Goal: Task Accomplishment & Management: Manage account settings

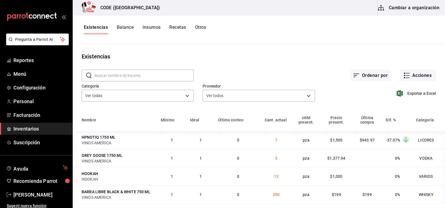
click at [304, 78] on div "Proveedor Ver todos ebbd48ee-4d25-4708-8fc2-5021c274b0a6,cf601ef5-5577-4fa3-839…" at bounding box center [254, 89] width 121 height 28
click at [252, 65] on div "Ordenar por Acciones" at bounding box center [315, 71] width 242 height 21
click at [257, 44] on main "Existencias ​ ​ Ordenar por Acciones Categoría Ver todas 7625fb74-ce78-458f-b8a…" at bounding box center [259, 123] width 372 height 161
click at [33, 127] on span "Inventarios" at bounding box center [40, 129] width 54 height 8
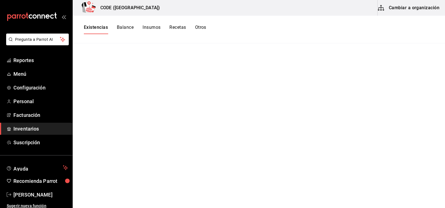
click at [36, 128] on span "Inventarios" at bounding box center [40, 129] width 54 height 8
drag, startPoint x: 157, startPoint y: 28, endPoint x: 117, endPoint y: 29, distance: 40.2
click at [155, 28] on button "Insumos" at bounding box center [151, 29] width 18 height 9
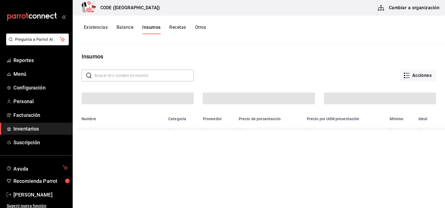
click at [95, 29] on button "Existencias" at bounding box center [96, 29] width 24 height 9
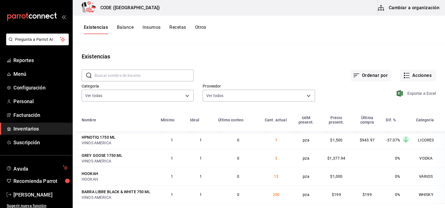
click at [415, 94] on span "Exportar a Excel" at bounding box center [416, 93] width 38 height 7
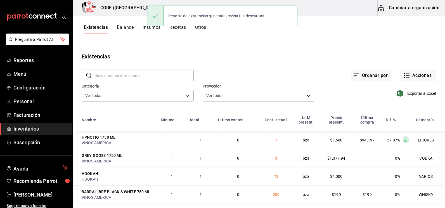
click at [211, 66] on div "Ordenar por Acciones" at bounding box center [315, 71] width 242 height 21
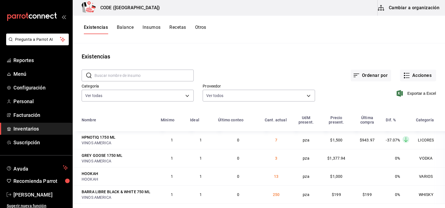
click at [421, 9] on button "Cambiar a organización" at bounding box center [408, 8] width 63 height 16
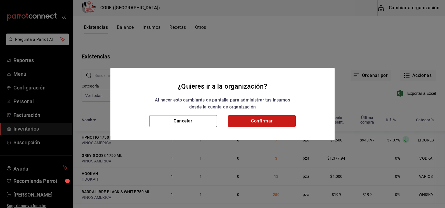
click at [259, 124] on button "Confirmar" at bounding box center [262, 121] width 68 height 12
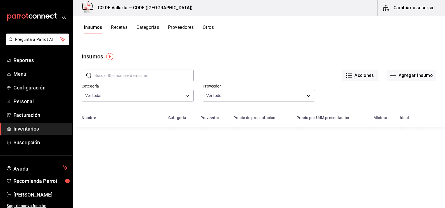
click at [123, 26] on button "Recetas" at bounding box center [119, 29] width 16 height 9
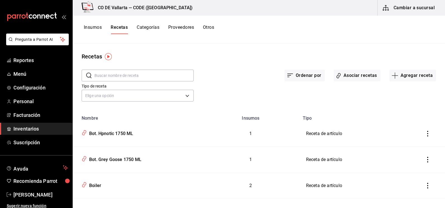
click at [209, 29] on button "Otros" at bounding box center [208, 29] width 11 height 9
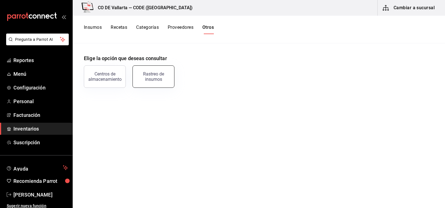
click at [158, 76] on div "Rastreo de insumos" at bounding box center [153, 76] width 35 height 11
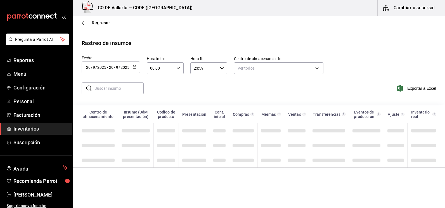
click at [101, 88] on input "text" at bounding box center [118, 88] width 49 height 11
click at [117, 67] on input "9" at bounding box center [117, 67] width 3 height 4
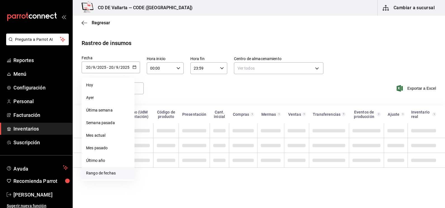
click at [103, 173] on li "Rango de fechas" at bounding box center [108, 173] width 53 height 13
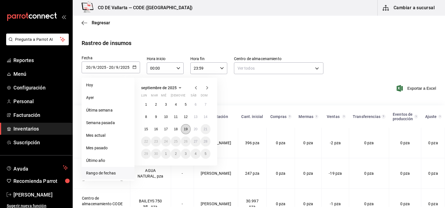
click at [186, 130] on abbr "19" at bounding box center [186, 129] width 4 height 4
click at [195, 129] on abbr "20" at bounding box center [196, 129] width 4 height 4
type input "[DATE]"
type input "19"
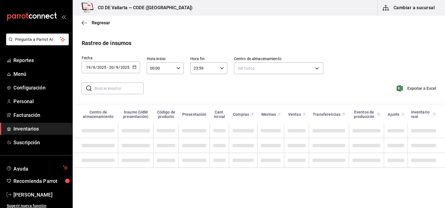
click at [209, 91] on div "​ ​ Exportar a Excel" at bounding box center [256, 91] width 377 height 23
click at [178, 68] on icon "button" at bounding box center [178, 68] width 4 height 4
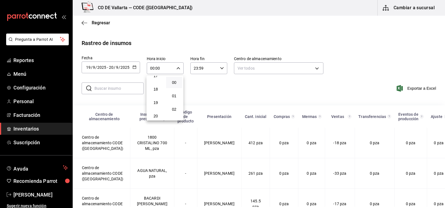
scroll to position [277, 0]
click at [156, 88] on span "21" at bounding box center [155, 87] width 9 height 4
type input "21:00"
click at [214, 82] on div at bounding box center [222, 104] width 445 height 208
click at [219, 70] on div "23:59 Hora fin" at bounding box center [208, 68] width 37 height 12
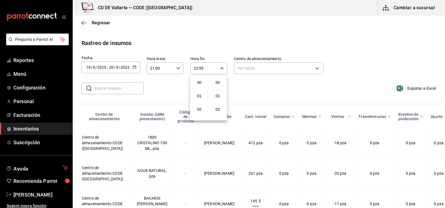
scroll to position [760, 0]
click at [178, 92] on div at bounding box center [222, 104] width 445 height 208
click at [129, 89] on input "text" at bounding box center [118, 88] width 49 height 11
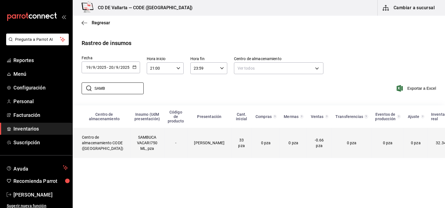
type input "SAMB"
click at [157, 149] on td "SAMBUCA VACARI750 ML, pza" at bounding box center [147, 143] width 34 height 30
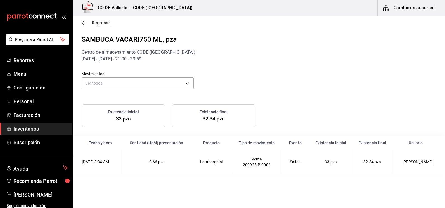
click at [94, 23] on span "Regresar" at bounding box center [101, 22] width 18 height 5
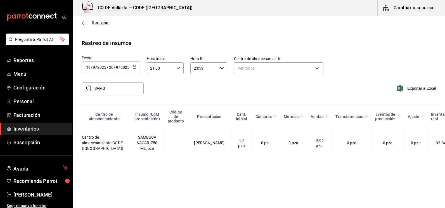
click at [100, 24] on span "Regresar" at bounding box center [101, 22] width 18 height 5
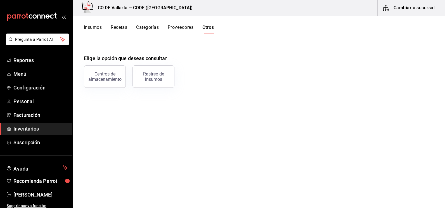
click at [22, 128] on span "Inventarios" at bounding box center [40, 129] width 54 height 8
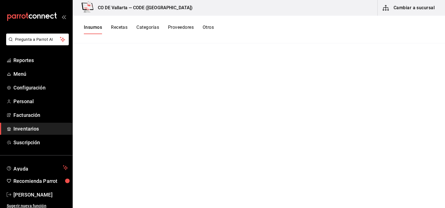
click at [120, 27] on button "Recetas" at bounding box center [119, 29] width 16 height 9
click at [98, 27] on button "Insumos" at bounding box center [93, 29] width 18 height 9
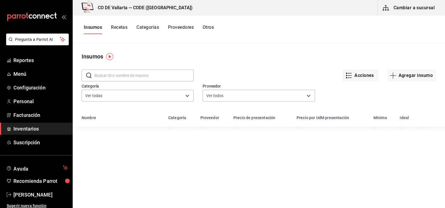
drag, startPoint x: 271, startPoint y: 43, endPoint x: 284, endPoint y: 43, distance: 13.1
click at [271, 43] on div "Insumos Recetas Categorías Proveedores Otros" at bounding box center [259, 30] width 372 height 28
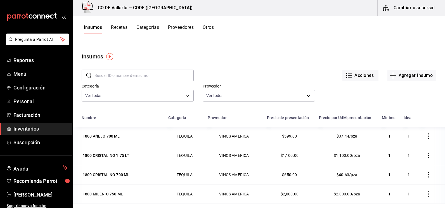
click at [114, 27] on button "Recetas" at bounding box center [119, 29] width 16 height 9
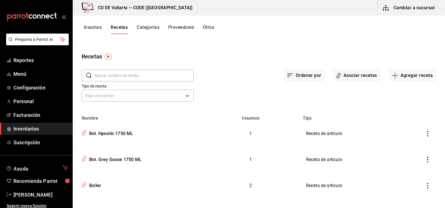
click at [121, 76] on input "text" at bounding box center [143, 75] width 99 height 11
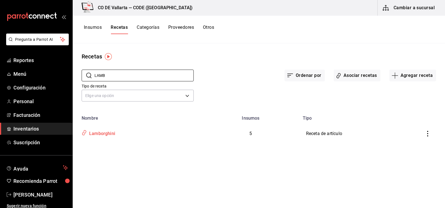
type input "LAMB"
click at [102, 134] on div "Lamborghini" at bounding box center [101, 132] width 28 height 9
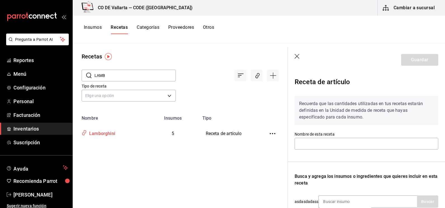
type input "Lamborghini"
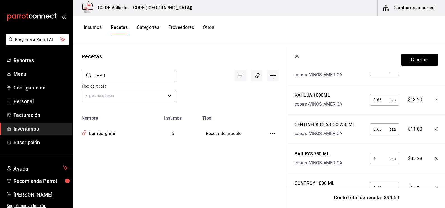
scroll to position [116, 0]
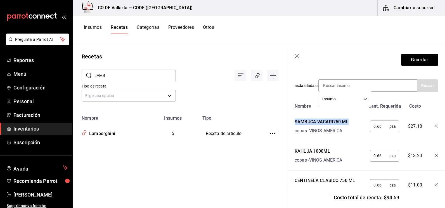
drag, startPoint x: 347, startPoint y: 121, endPoint x: 291, endPoint y: 122, distance: 56.4
click at [291, 122] on div "Receta de artículo Recuerda que las cantidades utilizadas en tus recetas estará…" at bounding box center [366, 121] width 157 height 331
copy div "SAMBUCA VACARI750 ML"
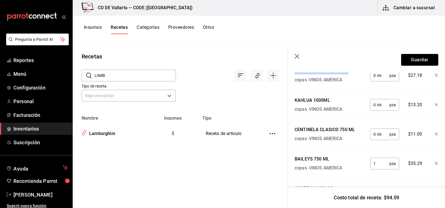
scroll to position [172, 0]
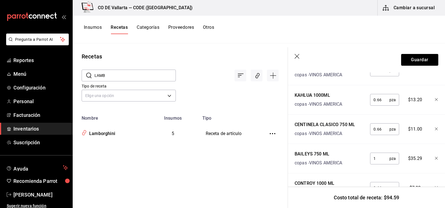
click at [328, 127] on div "CENTINELA CLASICO 750 ML" at bounding box center [324, 124] width 60 height 7
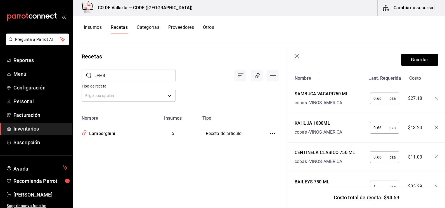
click at [296, 58] on icon "button" at bounding box center [296, 56] width 5 height 5
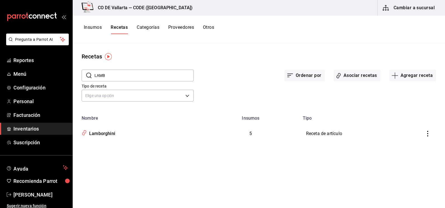
click at [231, 56] on div "Recetas" at bounding box center [259, 56] width 372 height 8
drag, startPoint x: 141, startPoint y: 76, endPoint x: 75, endPoint y: 70, distance: 66.2
click at [75, 70] on div "​ LAMB ​" at bounding box center [133, 71] width 121 height 21
click at [232, 138] on td "5" at bounding box center [250, 134] width 97 height 26
click at [104, 133] on div "Lamborghini" at bounding box center [101, 132] width 28 height 9
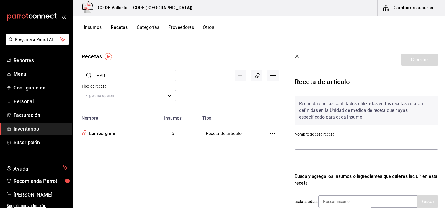
type input "Lamborghini"
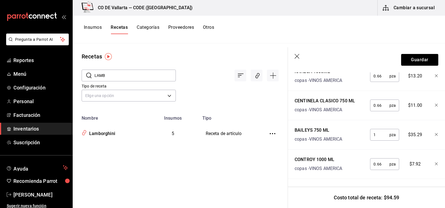
scroll to position [200, 0]
click at [297, 56] on icon "button" at bounding box center [296, 56] width 5 height 5
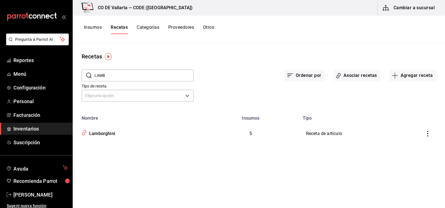
click at [245, 47] on div "Recetas ​ LAMB ​ Ordenar por Asociar recetas Agregar receta Tipo de receta Elig…" at bounding box center [259, 123] width 372 height 161
click at [37, 130] on span "Inventarios" at bounding box center [40, 129] width 54 height 8
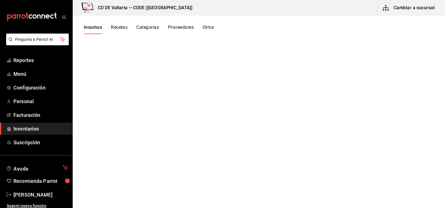
click at [203, 91] on main at bounding box center [259, 123] width 372 height 161
click at [128, 27] on div "Insumos Recetas Categorías Proveedores Otros" at bounding box center [149, 29] width 130 height 9
click at [124, 24] on div "Insumos Recetas Categorías Proveedores Otros" at bounding box center [259, 30] width 372 height 28
click at [123, 26] on button "Recetas" at bounding box center [119, 29] width 16 height 9
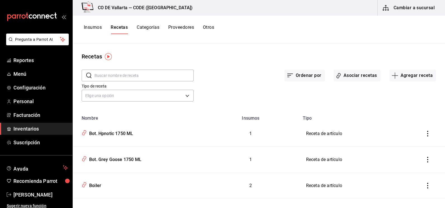
click at [92, 29] on button "Insumos" at bounding box center [93, 29] width 18 height 9
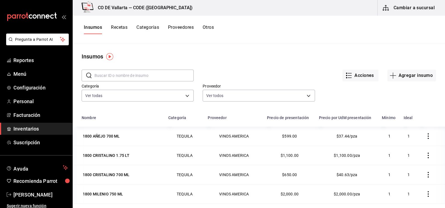
click at [26, 128] on span "Inventarios" at bounding box center [40, 129] width 54 height 8
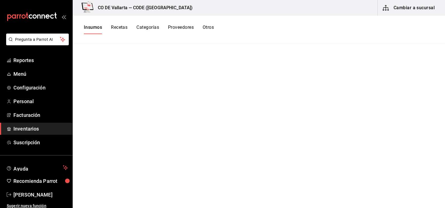
click at [398, 11] on button "Cambiar a sucursal" at bounding box center [408, 8] width 63 height 16
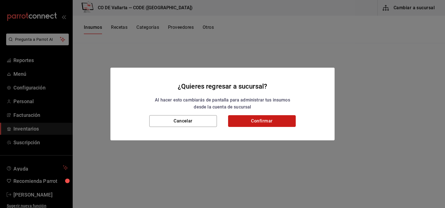
click at [240, 126] on button "Confirmar" at bounding box center [262, 121] width 68 height 12
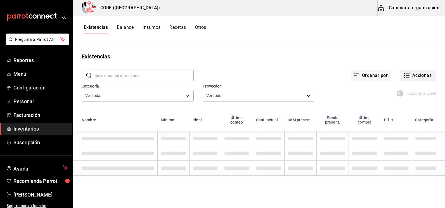
click at [402, 72] on button "Acciones" at bounding box center [418, 76] width 36 height 12
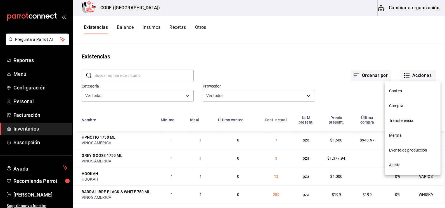
click at [405, 103] on span "Compra" at bounding box center [412, 106] width 47 height 6
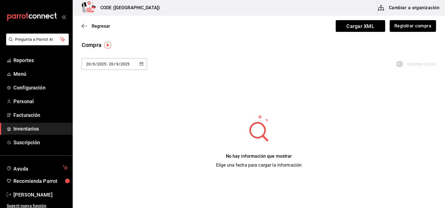
click at [406, 21] on button "Registrar compra" at bounding box center [412, 26] width 46 height 12
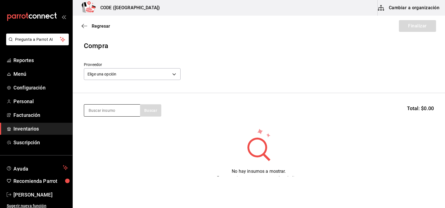
click at [109, 113] on input at bounding box center [112, 110] width 56 height 12
type input "black"
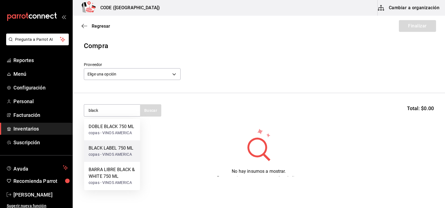
click at [108, 148] on div "BLACK LABEL 750 ML" at bounding box center [111, 148] width 45 height 7
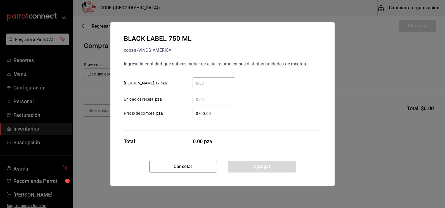
click at [209, 80] on input "​ [PERSON_NAME] 17 pza" at bounding box center [213, 83] width 43 height 7
click at [204, 98] on input "​ Unidad de receta: pza" at bounding box center [213, 99] width 43 height 7
type input "1"
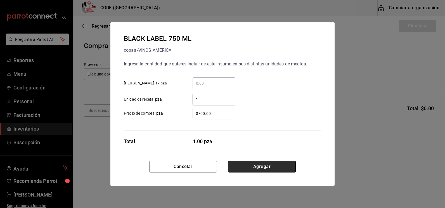
click at [264, 166] on button "Agregar" at bounding box center [262, 167] width 68 height 12
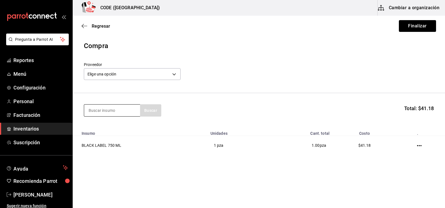
click at [123, 111] on input at bounding box center [112, 110] width 56 height 12
type input "s"
type input "smir"
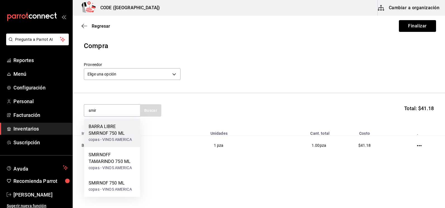
click at [108, 134] on div "BARRA LIBRE SMIRNOF 750 ML" at bounding box center [112, 129] width 47 height 13
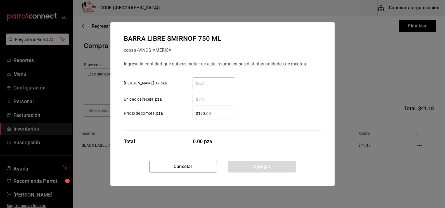
click at [204, 101] on input "​ Unidad de receta: pza" at bounding box center [213, 99] width 43 height 7
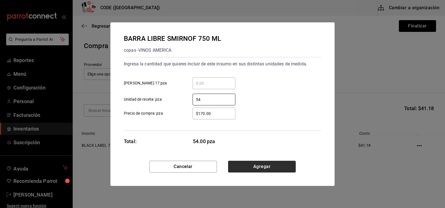
type input "54"
click at [251, 166] on button "Agregar" at bounding box center [262, 167] width 68 height 12
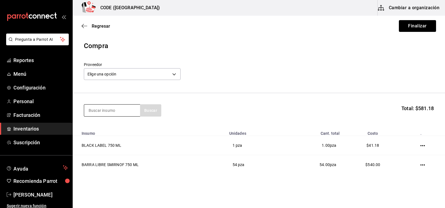
click at [97, 113] on input at bounding box center [112, 110] width 56 height 12
type input "GREY"
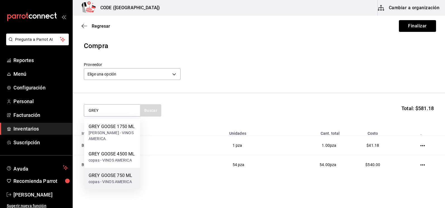
click at [109, 172] on div "GREY GOOSE 750 ML" at bounding box center [111, 175] width 44 height 7
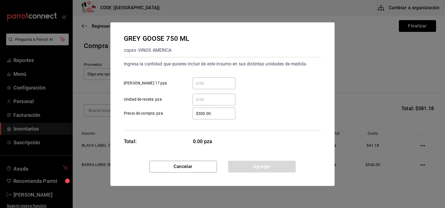
click at [204, 100] on input "​ Unidad de receta: pza" at bounding box center [213, 99] width 43 height 7
type input "3"
click at [252, 167] on button "Agregar" at bounding box center [262, 167] width 68 height 12
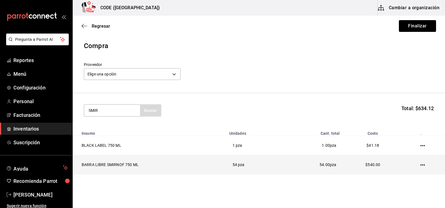
type input "SMIR"
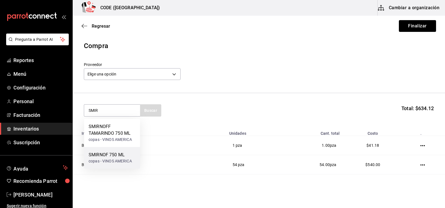
click at [104, 164] on div "SMIRNOF 750 [PERSON_NAME] - VINOS AMERICA" at bounding box center [112, 158] width 56 height 22
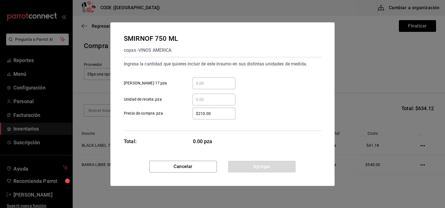
click at [213, 101] on input "​ Unidad de receta: pza" at bounding box center [213, 99] width 43 height 7
type input "1"
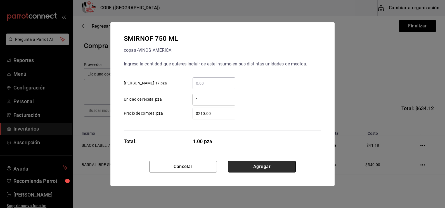
click at [252, 166] on button "Agregar" at bounding box center [262, 167] width 68 height 12
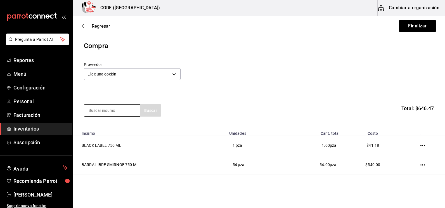
click at [109, 111] on input at bounding box center [112, 110] width 56 height 12
type input "TROPICAL"
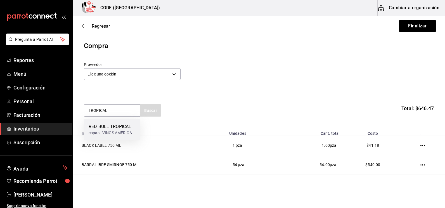
click at [104, 125] on div "RED BULL TROPICAL" at bounding box center [110, 126] width 43 height 7
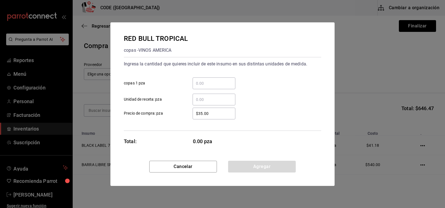
click at [202, 101] on input "​ Unidad de receta: pza" at bounding box center [213, 99] width 43 height 7
type input "1"
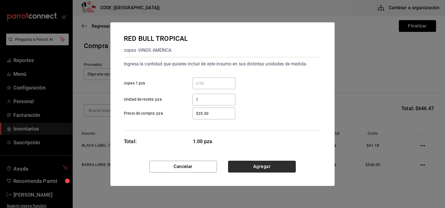
click at [253, 168] on button "Agregar" at bounding box center [262, 167] width 68 height 12
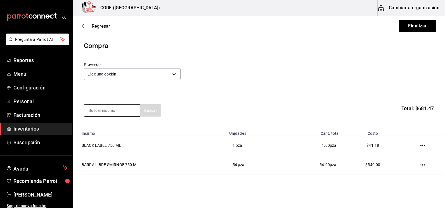
click at [115, 111] on input at bounding box center [112, 110] width 56 height 12
type input "REFRE"
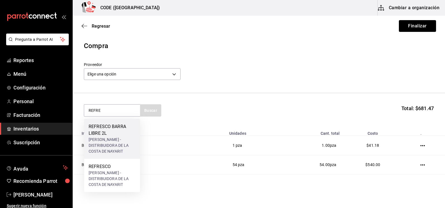
click at [98, 131] on div "REFRESCO BARRA LIBRE 2L" at bounding box center [112, 129] width 47 height 13
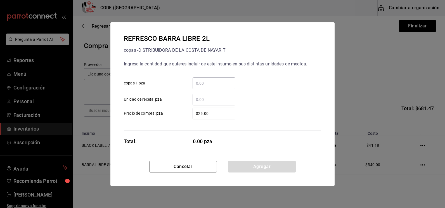
click at [192, 108] on div "$25.00 ​" at bounding box center [210, 114] width 52 height 12
click at [192, 110] on input "$25.00" at bounding box center [213, 113] width 43 height 7
click at [197, 100] on input "​ Unidad de receta: pza" at bounding box center [213, 99] width 43 height 7
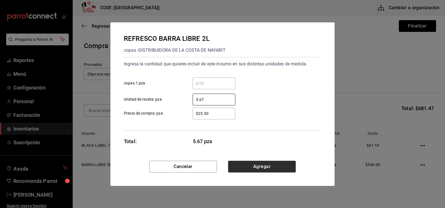
type input "5.67"
click at [282, 165] on button "Agregar" at bounding box center [262, 167] width 68 height 12
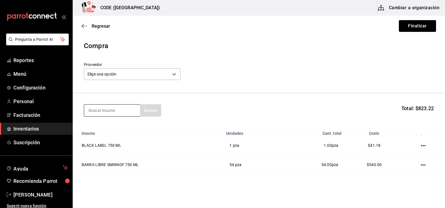
click at [120, 112] on input at bounding box center [112, 110] width 56 height 12
type input "PERRI"
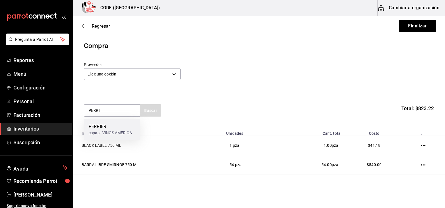
click at [115, 123] on div "PERRIER [PERSON_NAME] - VINOS AMERICA" at bounding box center [112, 130] width 56 height 22
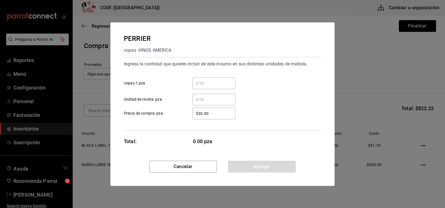
click at [205, 98] on input "​ Unidad de receta: pza" at bounding box center [213, 99] width 43 height 7
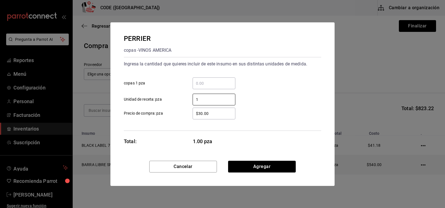
type input "1"
click at [258, 167] on button "Agregar" at bounding box center [262, 167] width 68 height 12
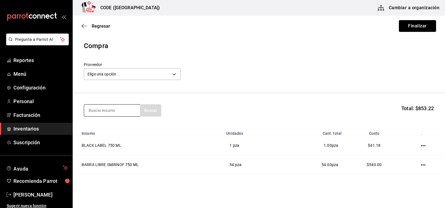
click at [109, 108] on input at bounding box center [112, 110] width 56 height 12
type input "C"
type input "JARAB"
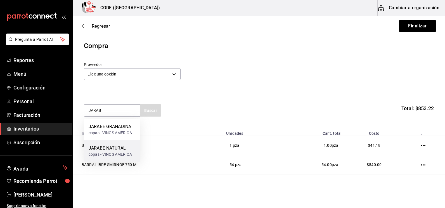
click at [112, 158] on div "JARABE NATURAL [PERSON_NAME] - VINOS AMERICA" at bounding box center [112, 151] width 56 height 22
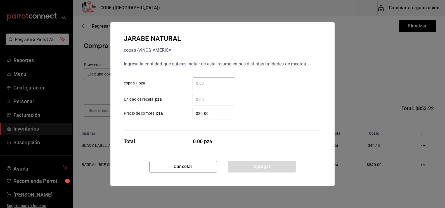
click at [216, 101] on input "​ Unidad de receta: pza" at bounding box center [213, 99] width 43 height 7
type input "0.3"
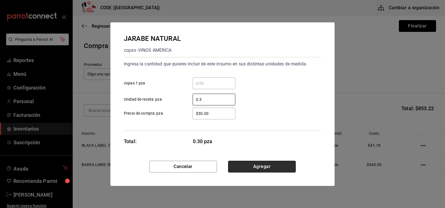
click at [278, 170] on button "Agregar" at bounding box center [262, 167] width 68 height 12
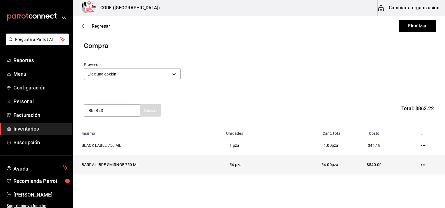
type input "REFRES"
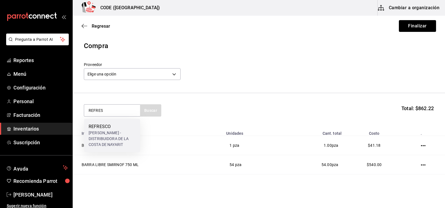
click at [103, 127] on div "REFRESCO" at bounding box center [112, 126] width 47 height 7
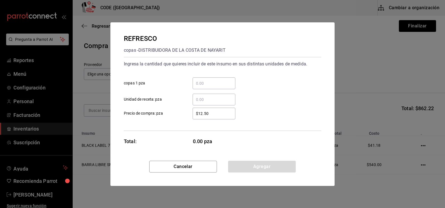
drag, startPoint x: 204, startPoint y: 101, endPoint x: 200, endPoint y: 101, distance: 3.6
click at [204, 101] on input "​ Unidad de receta: pza" at bounding box center [213, 99] width 43 height 7
type input "19"
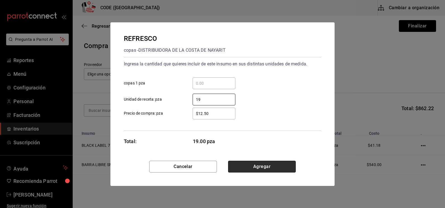
click at [252, 166] on button "Agregar" at bounding box center [262, 167] width 68 height 12
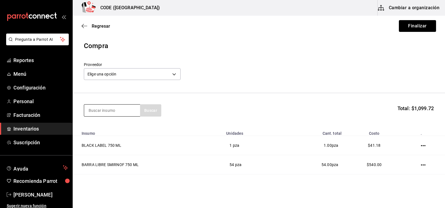
click at [103, 108] on input at bounding box center [112, 110] width 56 height 12
type input "RED B"
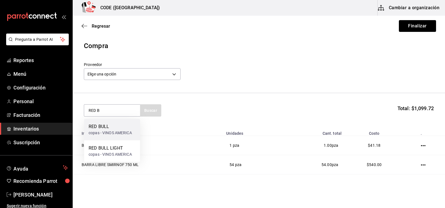
click at [111, 128] on div "RED BULL" at bounding box center [110, 126] width 43 height 7
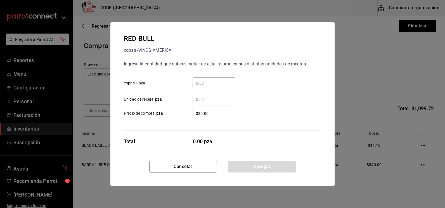
click at [196, 96] on input "​ Unidad de receta: pza" at bounding box center [213, 99] width 43 height 7
type input "10"
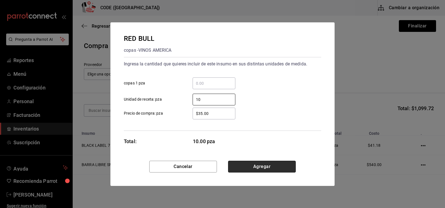
click at [268, 170] on button "Agregar" at bounding box center [262, 167] width 68 height 12
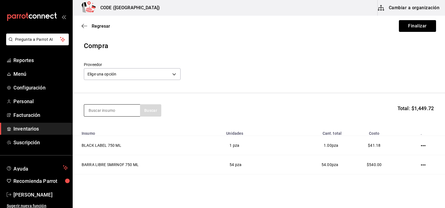
click at [115, 111] on input at bounding box center [112, 110] width 56 height 12
type input "AGUA NA"
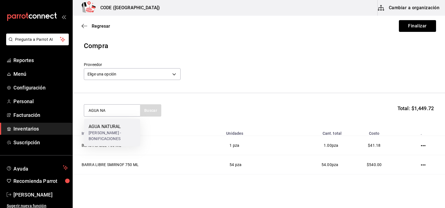
click at [112, 124] on div "AGUA NATURAL" at bounding box center [112, 126] width 47 height 7
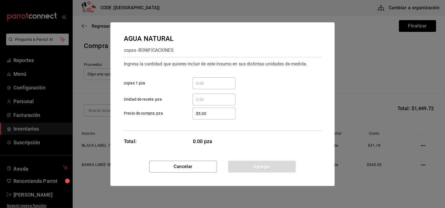
click at [203, 99] on input "​ Unidad de receta: pza" at bounding box center [213, 99] width 43 height 7
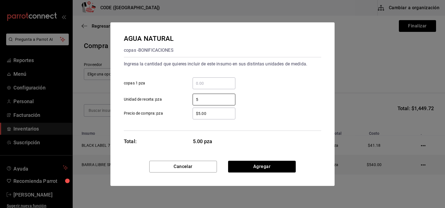
type input "5"
click at [258, 166] on button "Agregar" at bounding box center [262, 167] width 68 height 12
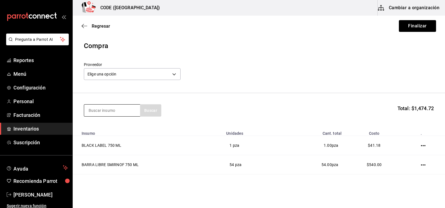
click at [125, 110] on input at bounding box center [112, 110] width 56 height 12
type input "JUG"
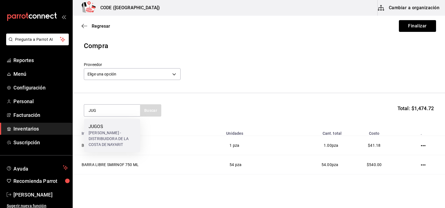
click at [113, 136] on div "[PERSON_NAME] - DISTRIBUIDORA DE LA COSTA DE NAYARIT" at bounding box center [112, 139] width 47 height 18
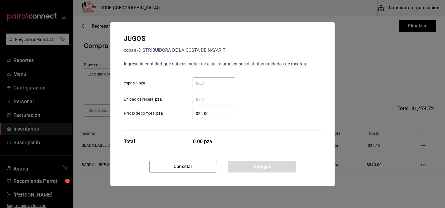
click at [215, 103] on div "​" at bounding box center [213, 100] width 43 height 12
click at [215, 103] on input "​ Unidad de receta: pza" at bounding box center [213, 99] width 43 height 7
type input "3"
click at [253, 166] on button "Agregar" at bounding box center [262, 167] width 68 height 12
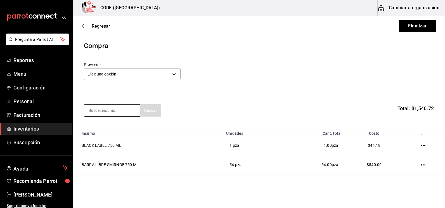
click at [94, 112] on input at bounding box center [112, 110] width 56 height 12
type input "CUERV"
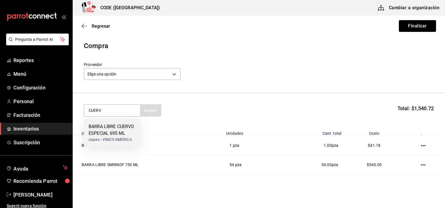
click at [112, 136] on div "BARRA LIBRE CUERVO ESPECIAL 695 ML" at bounding box center [112, 129] width 47 height 13
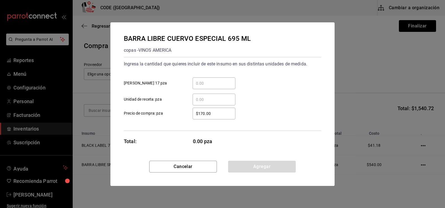
click at [221, 98] on input "​ Unidad de receta: pza" at bounding box center [213, 99] width 43 height 7
type input "9"
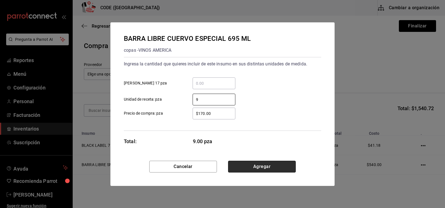
click at [256, 165] on button "Agregar" at bounding box center [262, 167] width 68 height 12
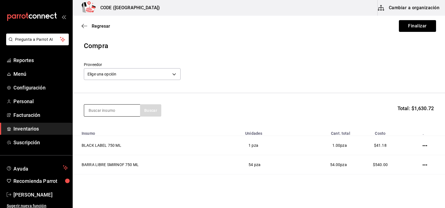
click at [103, 110] on input at bounding box center [112, 110] width 56 height 12
click at [92, 111] on input at bounding box center [112, 110] width 56 height 12
type input "CLAS"
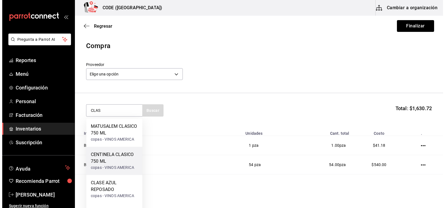
scroll to position [28, 0]
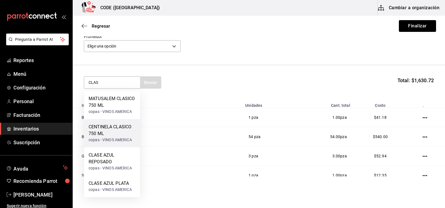
click at [123, 127] on div "CENTINELA CLASICO 750 ML" at bounding box center [112, 129] width 47 height 13
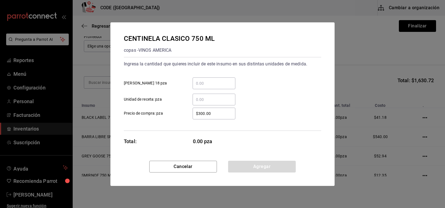
click at [212, 100] on input "​ Unidad de receta: pza" at bounding box center [213, 99] width 43 height 7
type input "0.16"
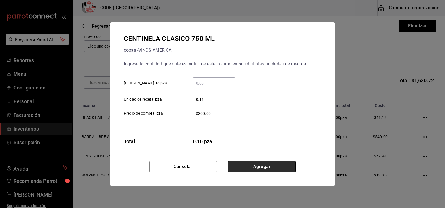
click at [263, 167] on button "Agregar" at bounding box center [262, 167] width 68 height 12
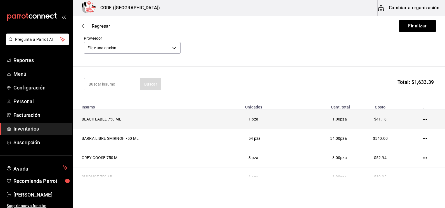
scroll to position [24, 0]
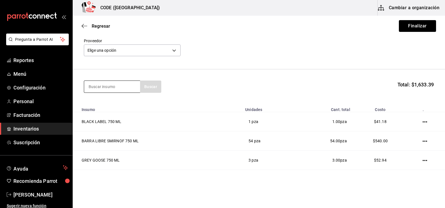
click at [101, 88] on input at bounding box center [112, 87] width 56 height 12
click at [122, 85] on input at bounding box center [112, 87] width 56 height 12
type input "1800"
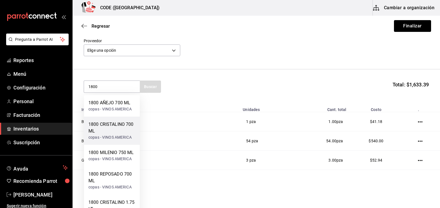
click at [113, 127] on div "1800 CRISTALINO 700 ML" at bounding box center [112, 127] width 47 height 13
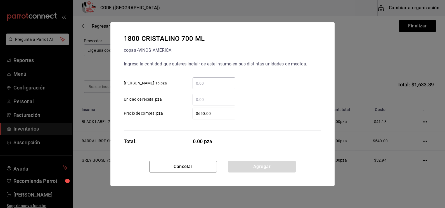
click at [214, 96] on div "​" at bounding box center [213, 100] width 43 height 12
click at [214, 96] on input "​ Unidad de receta: pza" at bounding box center [213, 99] width 43 height 7
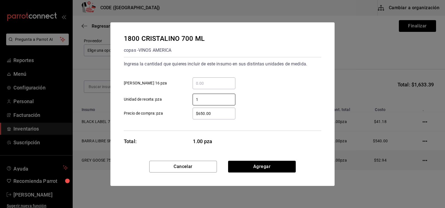
type input "1"
click at [242, 171] on button "Agregar" at bounding box center [262, 167] width 68 height 12
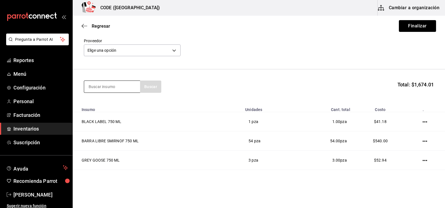
drag, startPoint x: 107, startPoint y: 91, endPoint x: 111, endPoint y: 85, distance: 7.2
click at [108, 91] on input at bounding box center [112, 87] width 56 height 12
type input "FLAMIN"
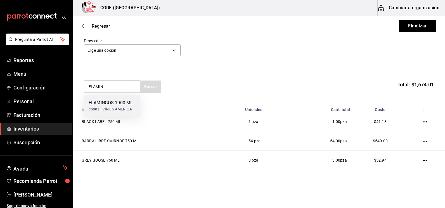
click at [105, 104] on div "FLAMINGOS 1000 ML" at bounding box center [111, 102] width 44 height 7
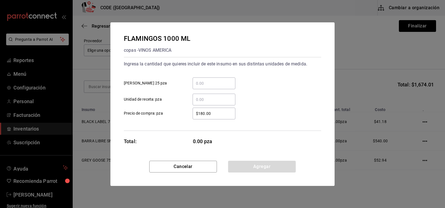
drag, startPoint x: 217, startPoint y: 99, endPoint x: 218, endPoint y: 93, distance: 5.4
click at [217, 99] on input "​ Unidad de receta: pza" at bounding box center [213, 99] width 43 height 7
type input "6"
drag, startPoint x: 220, startPoint y: 93, endPoint x: 168, endPoint y: 145, distance: 73.9
click at [168, 145] on div "FLAMINGOS 1000 [PERSON_NAME] - VINOS AMERICA Ingresa la cantidad que quieres in…" at bounding box center [222, 91] width 224 height 138
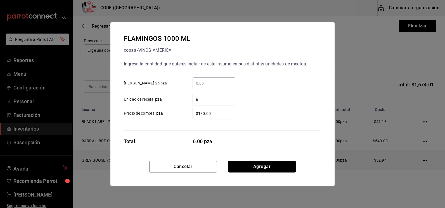
click at [263, 168] on button "Agregar" at bounding box center [262, 167] width 68 height 12
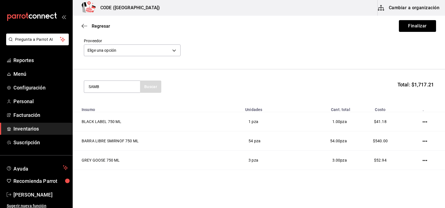
type input "SAMB"
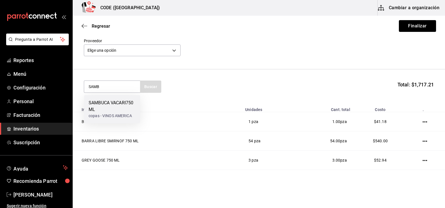
click at [110, 113] on div "copas - VINOS AMERICA" at bounding box center [112, 116] width 47 height 6
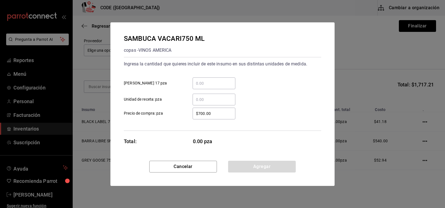
click at [202, 97] on input "​ Unidad de receta: pza" at bounding box center [213, 99] width 43 height 7
type input "0.66"
click at [276, 165] on button "Agregar" at bounding box center [262, 167] width 68 height 12
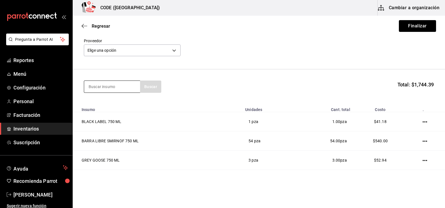
click at [118, 91] on input at bounding box center [112, 87] width 56 height 12
type input "BAI"
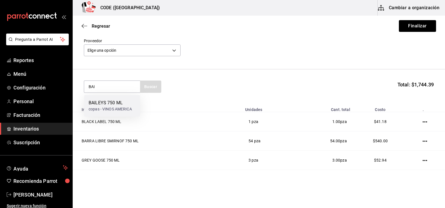
click at [108, 101] on div "BAILEYS 750 ML" at bounding box center [110, 102] width 43 height 7
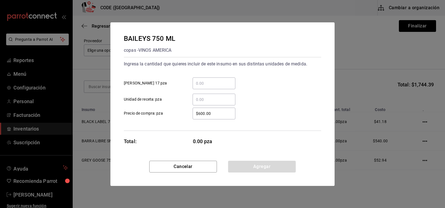
click at [202, 101] on input "​ Unidad de receta: pza" at bounding box center [213, 99] width 43 height 7
type input "1"
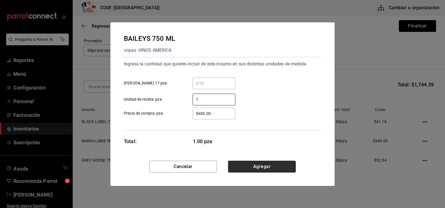
click at [264, 166] on button "Agregar" at bounding box center [262, 167] width 68 height 12
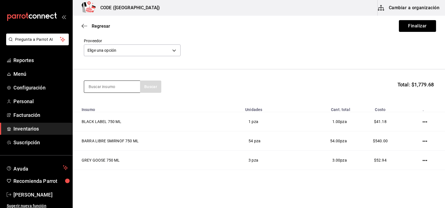
click at [106, 90] on input at bounding box center [112, 87] width 56 height 12
type input "KAH"
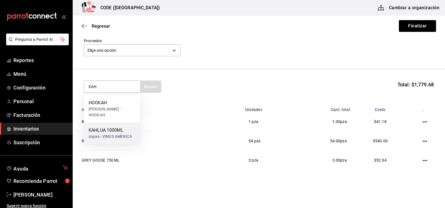
click at [110, 134] on div "copas - VINOS AMERICA" at bounding box center [110, 137] width 43 height 6
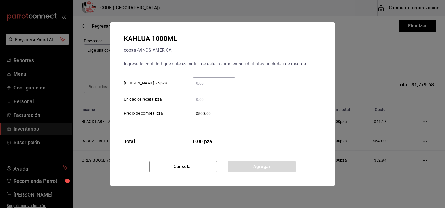
click at [202, 95] on div "​" at bounding box center [213, 100] width 43 height 12
click at [202, 96] on input "​ Unidad de receta: pza" at bounding box center [213, 99] width 43 height 7
type input "2"
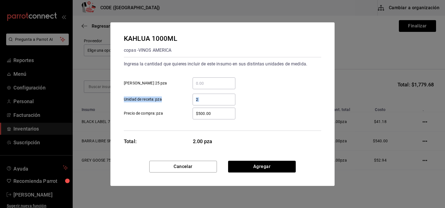
drag, startPoint x: 213, startPoint y: 103, endPoint x: 170, endPoint y: 95, distance: 43.7
click at [170, 95] on label "2 ​ Unidad de receta: pza" at bounding box center [179, 100] width 111 height 12
drag, startPoint x: 170, startPoint y: 95, endPoint x: 212, endPoint y: 99, distance: 42.6
click at [212, 99] on input "2" at bounding box center [213, 99] width 43 height 7
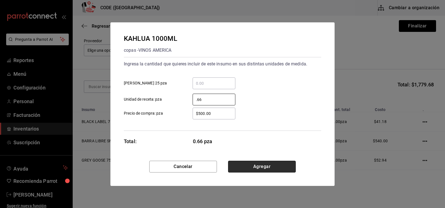
type input "0.66"
click at [268, 168] on button "Agregar" at bounding box center [262, 167] width 68 height 12
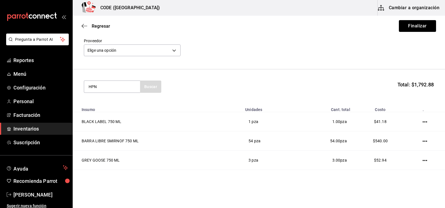
type input "HPN"
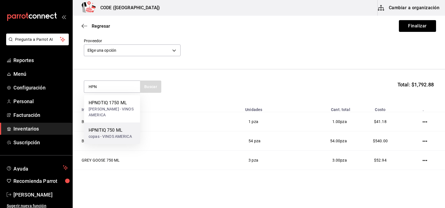
click at [100, 134] on div "copas - VINOS AMERICA" at bounding box center [110, 137] width 43 height 6
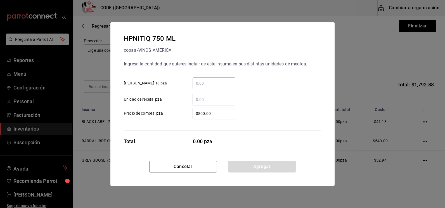
drag, startPoint x: 214, startPoint y: 102, endPoint x: 206, endPoint y: 99, distance: 9.3
click at [214, 102] on input "​ Unidad de receta: pza" at bounding box center [213, 99] width 43 height 7
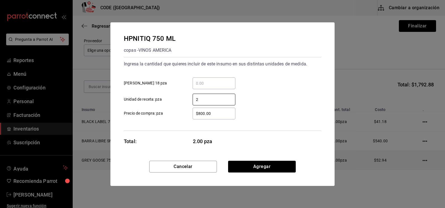
type input "2"
click at [250, 168] on button "Agregar" at bounding box center [262, 167] width 68 height 12
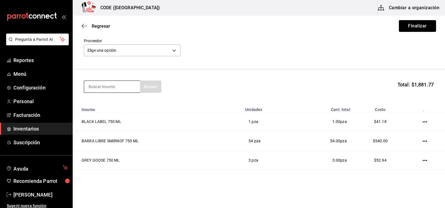
click at [111, 87] on input at bounding box center [112, 87] width 56 height 12
type input "JAG"
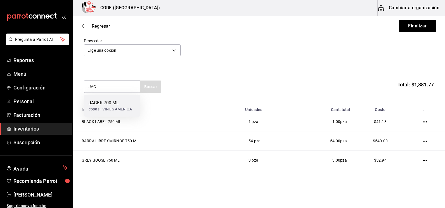
click at [96, 110] on div "copas - VINOS AMERICA" at bounding box center [110, 109] width 43 height 6
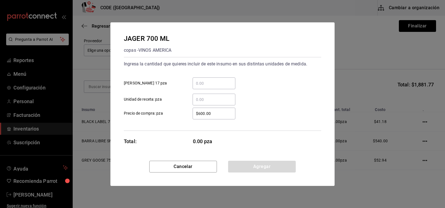
click at [197, 99] on input "​ Unidad de receta: pza" at bounding box center [213, 99] width 43 height 7
type input "2"
type input "6"
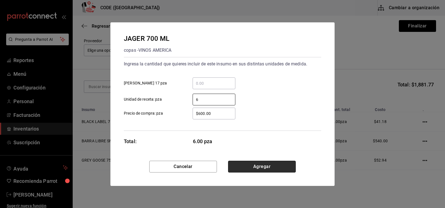
click at [255, 167] on button "Agregar" at bounding box center [262, 167] width 68 height 12
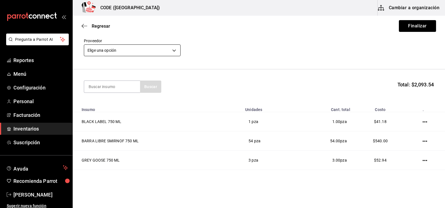
click at [111, 51] on body "Pregunta a Parrot AI Reportes Menú Configuración Personal Facturación Inventari…" at bounding box center [222, 88] width 445 height 176
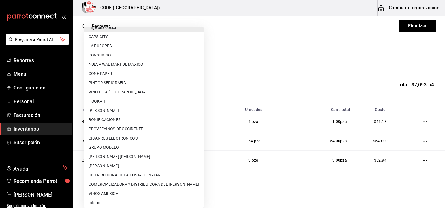
scroll to position [8, 0]
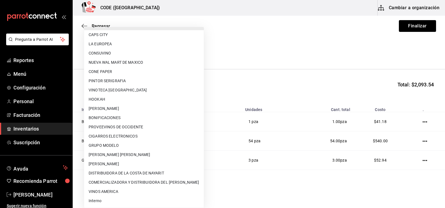
click at [124, 204] on li "Interno" at bounding box center [144, 200] width 120 height 9
type input "3a07a19e-be62-4050-a472-e8de4feefa02"
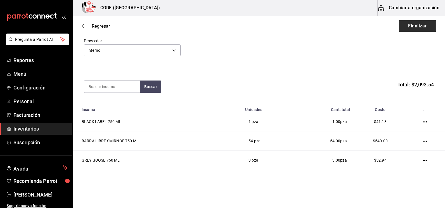
click at [409, 25] on button "Finalizar" at bounding box center [417, 26] width 37 height 12
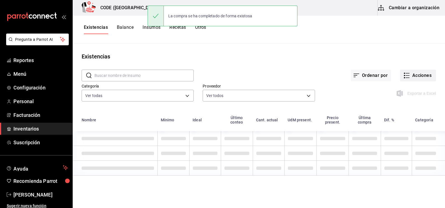
click at [407, 76] on button "Acciones" at bounding box center [418, 76] width 36 height 12
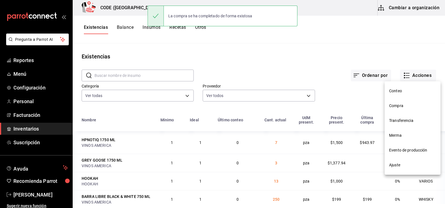
click at [407, 104] on span "Compra" at bounding box center [412, 106] width 47 height 6
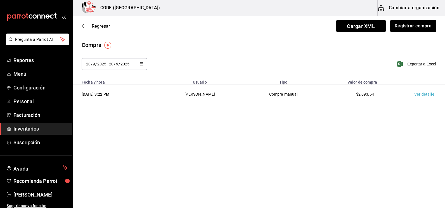
click at [421, 95] on td "Ver detalle" at bounding box center [425, 94] width 39 height 19
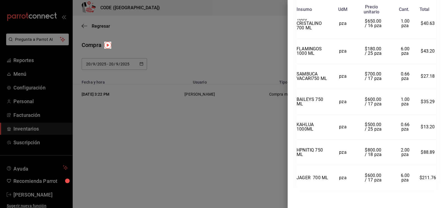
scroll to position [535, 0]
click at [265, 135] on div at bounding box center [222, 104] width 445 height 208
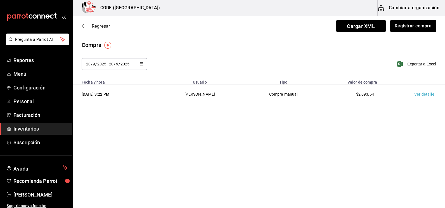
click at [104, 27] on span "Regresar" at bounding box center [101, 25] width 18 height 5
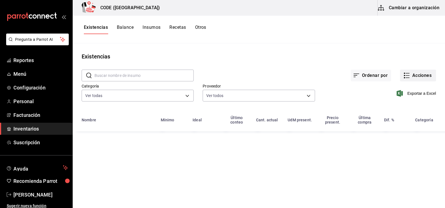
click at [411, 73] on button "Acciones" at bounding box center [418, 76] width 36 height 12
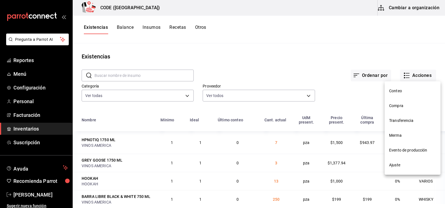
click at [398, 134] on span "Merma" at bounding box center [412, 135] width 47 height 6
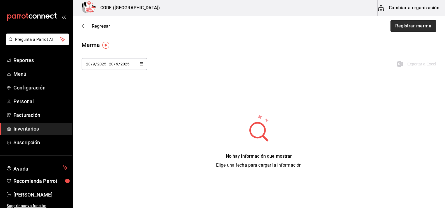
click at [421, 25] on button "Registrar merma" at bounding box center [413, 26] width 46 height 12
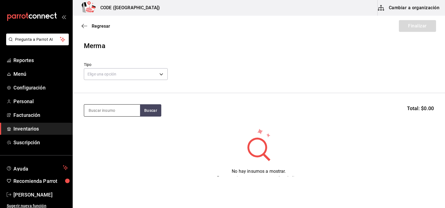
click at [124, 108] on input at bounding box center [112, 110] width 56 height 12
type input "CALAHUA"
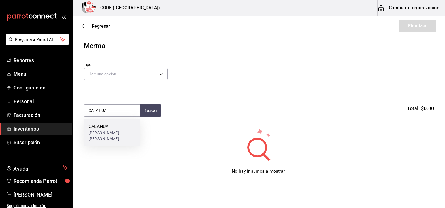
click at [105, 135] on div "[PERSON_NAME] - [PERSON_NAME]" at bounding box center [112, 136] width 47 height 12
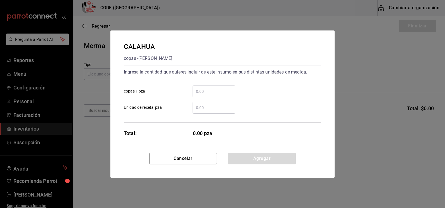
click at [203, 109] on input "​ Unidad de receta: pza" at bounding box center [213, 107] width 43 height 7
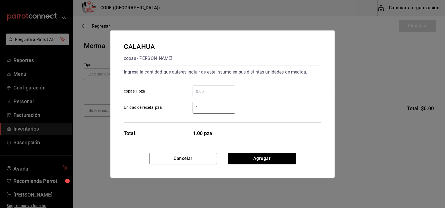
type input "1"
click at [272, 158] on button "Agregar" at bounding box center [262, 159] width 68 height 12
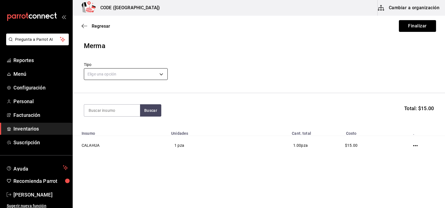
click at [127, 74] on body "Pregunta a Parrot AI Reportes Menú Configuración Personal Facturación Inventari…" at bounding box center [222, 88] width 445 height 176
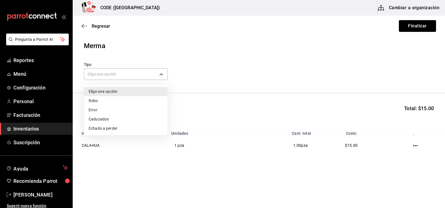
click at [103, 110] on li "Error" at bounding box center [125, 109] width 83 height 9
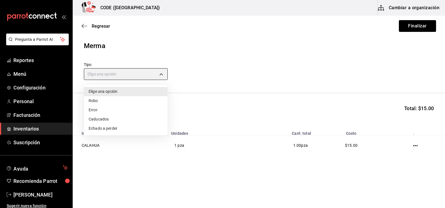
type input "ERROR"
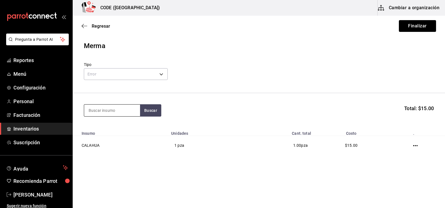
click at [104, 111] on input at bounding box center [112, 110] width 56 height 12
type input "BACAR"
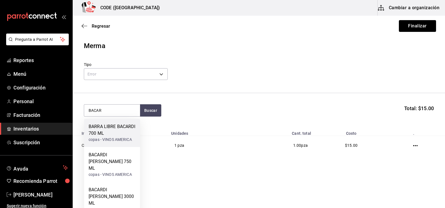
click at [103, 128] on div "BARRA LIBRE BACARDI 700 ML" at bounding box center [112, 129] width 47 height 13
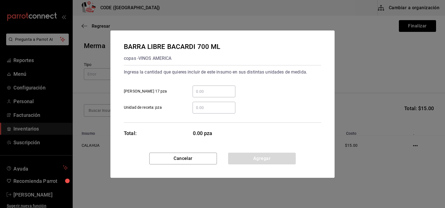
click at [213, 105] on input "​ Unidad de receta: pza" at bounding box center [213, 107] width 43 height 7
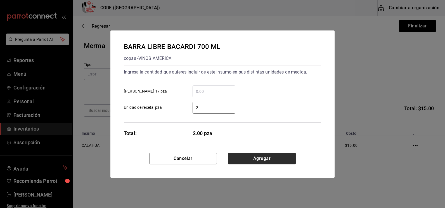
type input "2"
click at [250, 159] on button "Agregar" at bounding box center [262, 159] width 68 height 12
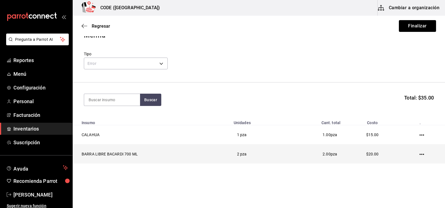
scroll to position [16, 0]
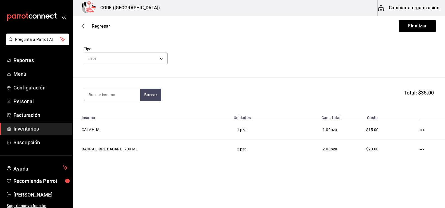
click at [411, 27] on button "Finalizar" at bounding box center [417, 26] width 37 height 12
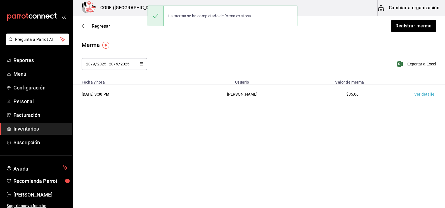
click at [429, 95] on td "Ver detalle" at bounding box center [425, 94] width 39 height 19
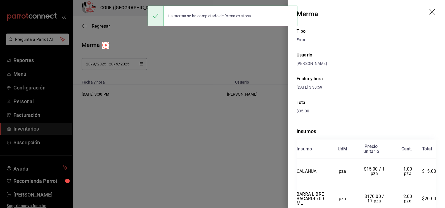
click at [393, 99] on div "Tipo Error Usuario [PERSON_NAME] y hora [DATE] 3:30:59 Total $35.00 Insumos Ins…" at bounding box center [365, 129] width 157 height 203
click at [217, 125] on div at bounding box center [222, 104] width 445 height 208
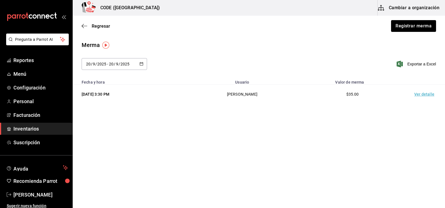
click at [418, 95] on td "Ver detalle" at bounding box center [425, 94] width 39 height 19
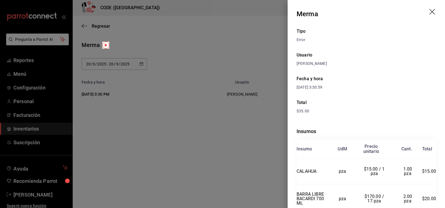
click at [197, 32] on div at bounding box center [222, 104] width 445 height 208
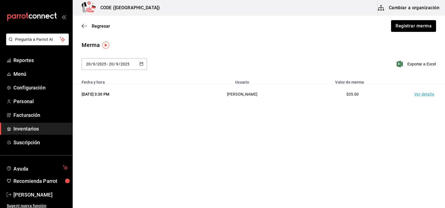
drag, startPoint x: 236, startPoint y: 42, endPoint x: 241, endPoint y: 42, distance: 5.3
click at [237, 42] on div "Merma" at bounding box center [259, 45] width 354 height 8
click at [424, 28] on button "Registrar merma" at bounding box center [413, 26] width 46 height 12
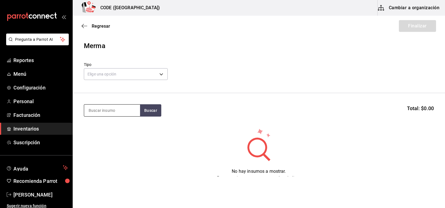
click at [127, 111] on input at bounding box center [112, 110] width 56 height 12
type input "CONTR"
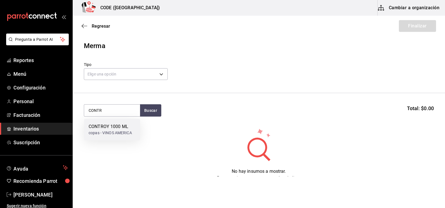
click at [116, 121] on div "CONTROY 1000 [PERSON_NAME] - VINOS AMERICA" at bounding box center [112, 130] width 56 height 22
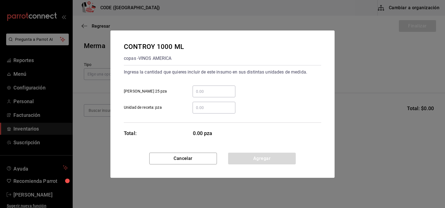
click at [198, 103] on div "​" at bounding box center [213, 108] width 43 height 12
click at [198, 104] on input "​ Unidad de receta: pza" at bounding box center [213, 107] width 43 height 7
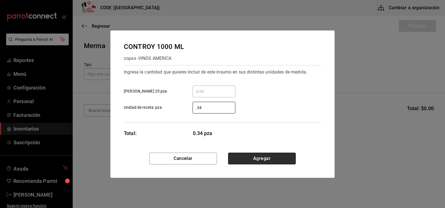
type input "0.34"
click at [255, 158] on button "Agregar" at bounding box center [262, 159] width 68 height 12
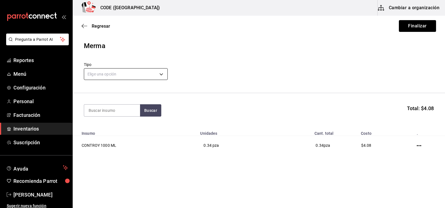
click at [156, 76] on body "Pregunta a Parrot AI Reportes Menú Configuración Personal Facturación Inventari…" at bounding box center [222, 88] width 445 height 176
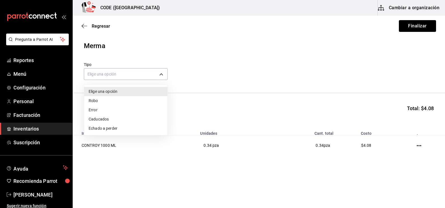
click at [122, 114] on li "Error" at bounding box center [125, 109] width 83 height 9
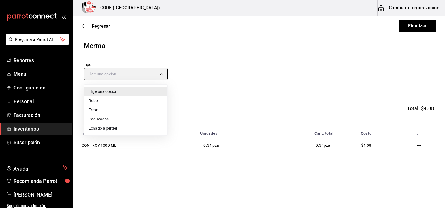
type input "ERROR"
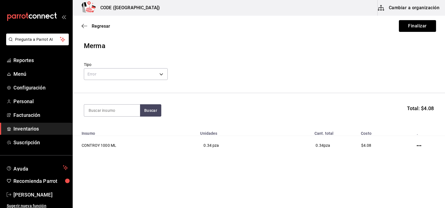
click at [261, 70] on div "Tipo Error ERROR" at bounding box center [259, 72] width 350 height 20
click at [420, 26] on button "Finalizar" at bounding box center [417, 26] width 37 height 12
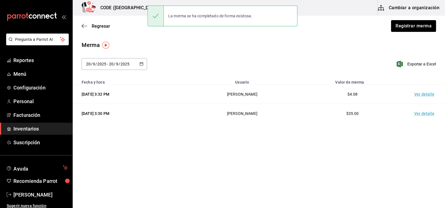
click at [418, 94] on td "Ver detalle" at bounding box center [425, 94] width 39 height 19
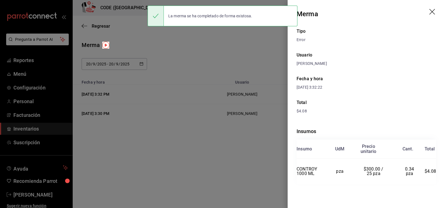
click at [363, 111] on div "$4.08" at bounding box center [365, 111] width 139 height 6
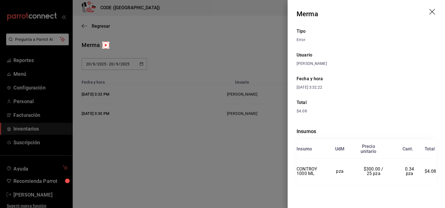
click at [166, 156] on div at bounding box center [222, 104] width 445 height 208
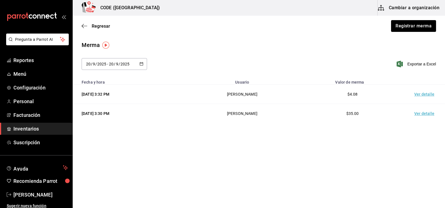
click at [270, 58] on div "Merma [DATE] [DATE] - [DATE] [DATE] Exportar a Excel" at bounding box center [259, 59] width 372 height 36
drag, startPoint x: 35, startPoint y: 124, endPoint x: 55, endPoint y: 115, distance: 22.0
click at [35, 124] on link "Inventarios" at bounding box center [36, 129] width 72 height 12
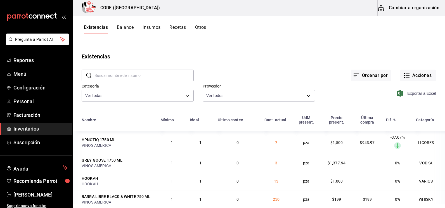
click at [416, 95] on span "Exportar a Excel" at bounding box center [416, 93] width 38 height 7
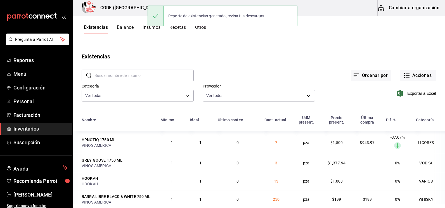
click at [333, 92] on div "Exportar a Excel" at bounding box center [375, 89] width 121 height 28
click at [414, 75] on button "Acciones" at bounding box center [418, 76] width 36 height 12
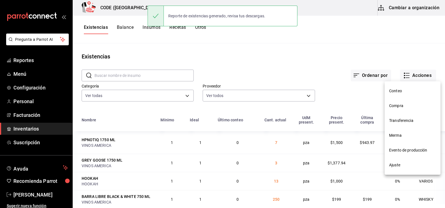
click at [396, 106] on span "Compra" at bounding box center [412, 106] width 47 height 6
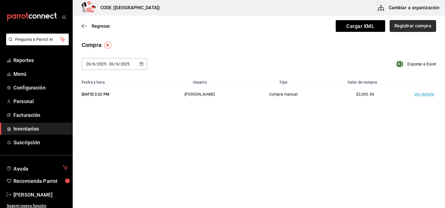
click at [405, 26] on button "Registrar compra" at bounding box center [412, 26] width 46 height 12
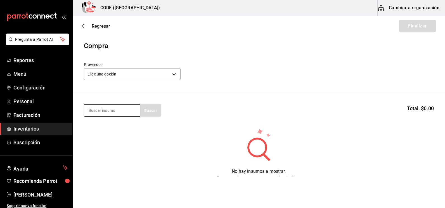
click at [103, 112] on input at bounding box center [112, 110] width 56 height 12
type input "CIGARR"
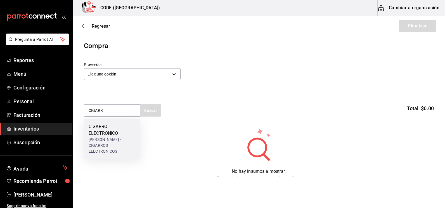
click at [116, 139] on div "[PERSON_NAME] - CIGARROS ELECTRONICOS" at bounding box center [112, 146] width 47 height 18
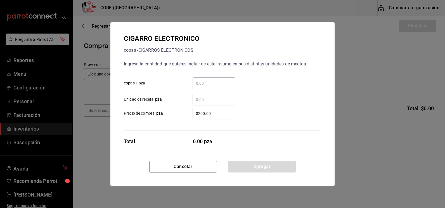
click at [199, 85] on input "​ copas 1 pza" at bounding box center [213, 83] width 43 height 7
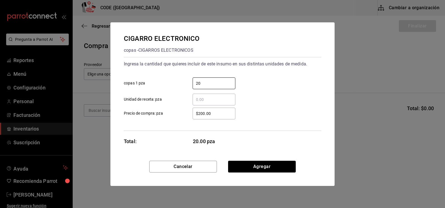
type input "20"
type input "$350"
click at [251, 162] on button "Agregar" at bounding box center [262, 167] width 68 height 12
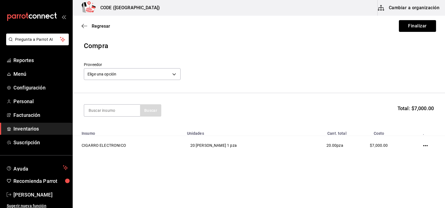
click at [293, 71] on div "Proveedor Elige una opción default" at bounding box center [259, 72] width 350 height 20
click at [167, 75] on body "Pregunta a Parrot AI Reportes Menú Configuración Personal Facturación Inventari…" at bounding box center [222, 88] width 445 height 176
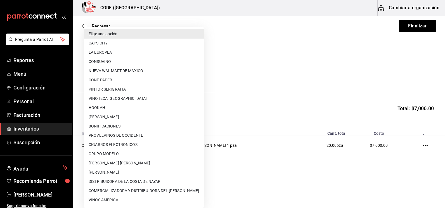
click at [131, 145] on li "CIGARROS ELECTRONICOS" at bounding box center [144, 144] width 120 height 9
type input "57afe9cc-35f8-4eb4-979c-1776dfcc0cca"
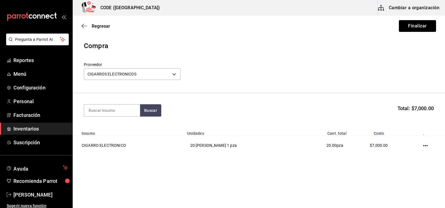
click at [243, 125] on section "Buscar Total: $7,000.00" at bounding box center [259, 110] width 372 height 35
click at [412, 27] on button "Finalizar" at bounding box center [417, 26] width 37 height 12
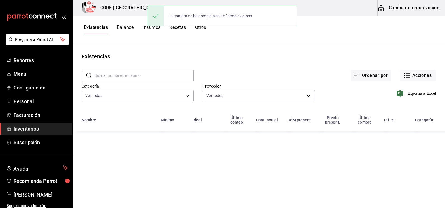
click at [355, 103] on div "​ ​ Ordenar por Acciones Categoría Ver todas 7625fb74-ce78-458f-b8a9-8910a72a30…" at bounding box center [259, 86] width 372 height 51
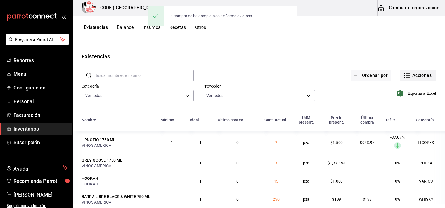
click at [406, 75] on button "Acciones" at bounding box center [418, 76] width 36 height 12
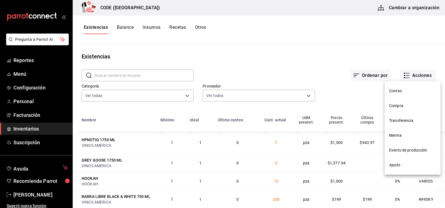
click at [408, 110] on li "Compra" at bounding box center [412, 105] width 56 height 15
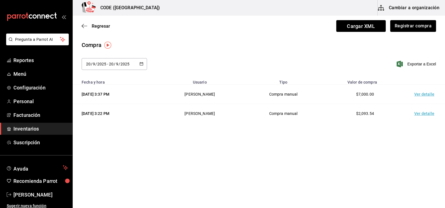
click at [422, 93] on td "Ver detalle" at bounding box center [425, 94] width 39 height 19
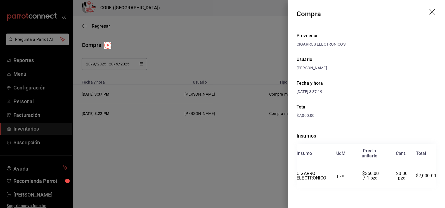
click at [385, 110] on div "Proveedor CIGARROS ELECTRONICOS Usuario [PERSON_NAME] y hora [DATE] 3:37:19 Tot…" at bounding box center [365, 117] width 157 height 178
click at [235, 52] on div at bounding box center [222, 104] width 445 height 208
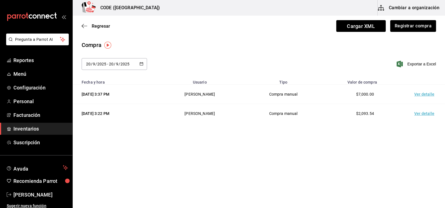
click at [205, 39] on main "Regresar Cargar XML Registrar compra Compra [DATE] [DATE] - [DATE] [DATE] Expor…" at bounding box center [259, 74] width 372 height 116
click at [189, 148] on main "Regresar Cargar XML Registrar compra Compra [DATE] [DATE] - [DATE] [DATE] Expor…" at bounding box center [259, 96] width 372 height 161
click at [27, 126] on span "Inventarios" at bounding box center [40, 129] width 54 height 8
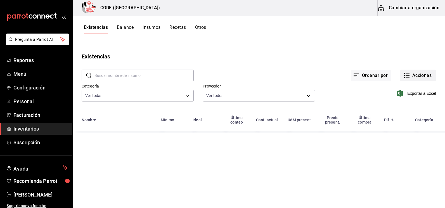
click at [411, 76] on button "Acciones" at bounding box center [418, 76] width 36 height 12
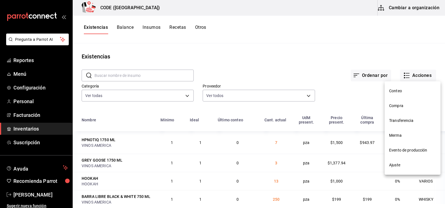
click at [377, 99] on div at bounding box center [222, 104] width 445 height 208
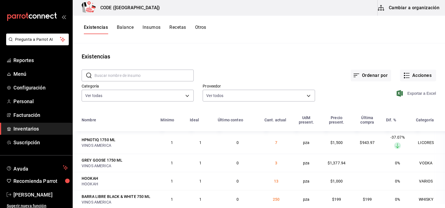
click at [411, 90] on span "Exportar a Excel" at bounding box center [416, 93] width 38 height 7
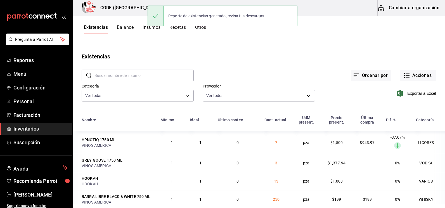
click at [244, 56] on div "Existencias" at bounding box center [259, 56] width 372 height 8
click at [409, 75] on button "Acciones" at bounding box center [418, 76] width 36 height 12
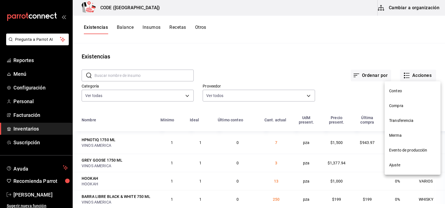
click at [400, 108] on span "Compra" at bounding box center [412, 106] width 47 height 6
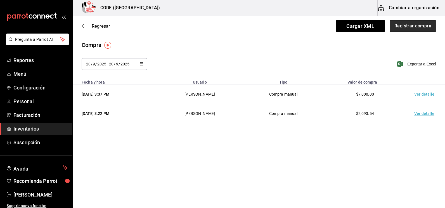
click at [407, 23] on button "Registrar compra" at bounding box center [412, 26] width 46 height 12
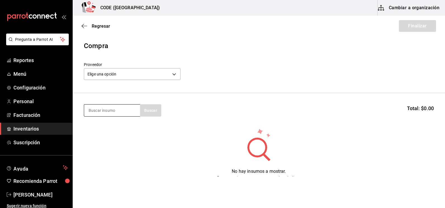
click at [113, 110] on input at bounding box center [112, 110] width 56 height 12
type input "STOL"
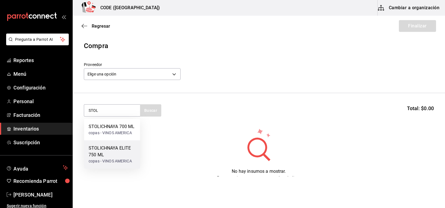
click at [116, 151] on div "STOLICHNAYA ELITE 750 ML" at bounding box center [112, 151] width 47 height 13
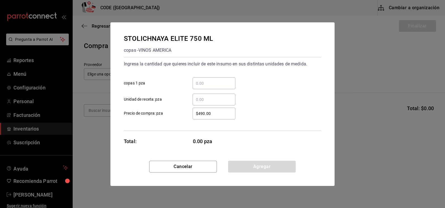
click at [208, 85] on input "​ copas 1 pza" at bounding box center [213, 83] width 43 height 7
type input "1"
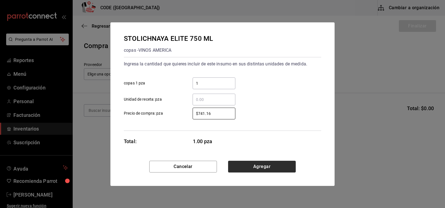
type input "$741.16"
click at [262, 166] on button "Agregar" at bounding box center [262, 167] width 68 height 12
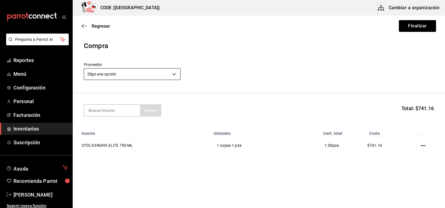
click at [146, 77] on body "Pregunta a Parrot AI Reportes Menú Configuración Personal Facturación Inventari…" at bounding box center [222, 88] width 445 height 176
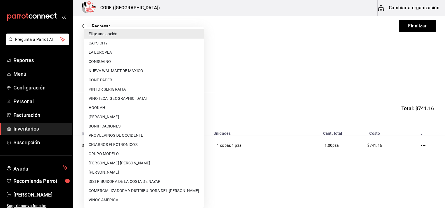
click at [113, 59] on li "CONSUVINO" at bounding box center [144, 61] width 120 height 9
type input "b972b70e-2e48-4d3d-9d2f-4854505d9fb0"
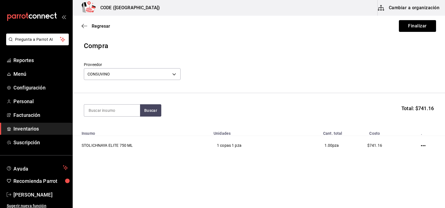
click at [277, 54] on div "Elige una opción CAPS CITY LA EUROPEA CONSUVINO NUEVA WAL MART DE MAXICO CONE P…" at bounding box center [222, 104] width 445 height 208
click at [408, 28] on button "Finalizar" at bounding box center [417, 26] width 37 height 12
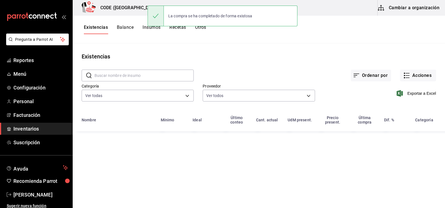
click at [377, 177] on main "Existencias ​ ​ Ordenar por Acciones Categoría Ver todas 7625fb74-ce78-458f-b8a…" at bounding box center [259, 123] width 372 height 161
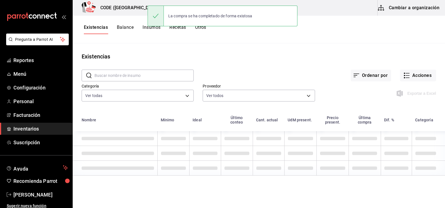
click at [340, 91] on div "Exportar a Excel" at bounding box center [375, 89] width 121 height 28
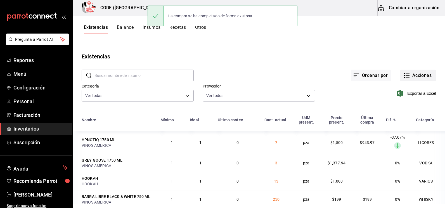
click at [407, 74] on button "Acciones" at bounding box center [418, 76] width 36 height 12
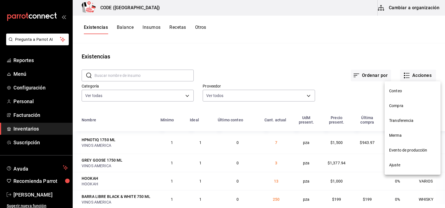
click at [398, 105] on span "Compra" at bounding box center [412, 106] width 47 height 6
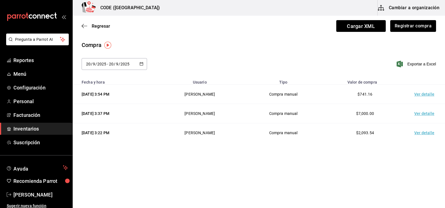
click at [416, 92] on td "Ver detalle" at bounding box center [425, 94] width 39 height 19
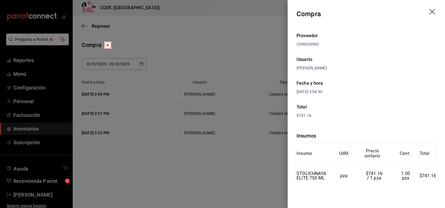
click at [369, 92] on div "Fecha y hora [DATE] 3:54:30" at bounding box center [365, 87] width 139 height 24
click at [182, 42] on div at bounding box center [222, 104] width 445 height 208
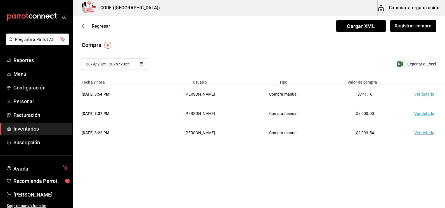
click at [252, 62] on div "[DATE] [DATE] - [DATE] [DATE] Exportar a Excel" at bounding box center [259, 67] width 372 height 18
click at [304, 58] on div "[DATE] [DATE] - [DATE] [DATE] Exportar a Excel" at bounding box center [259, 67] width 372 height 18
click at [291, 49] on div "Compra [DATE] [DATE] - [DATE] [DATE] Exportar a Excel" at bounding box center [259, 59] width 372 height 36
